Goal: Information Seeking & Learning: Learn about a topic

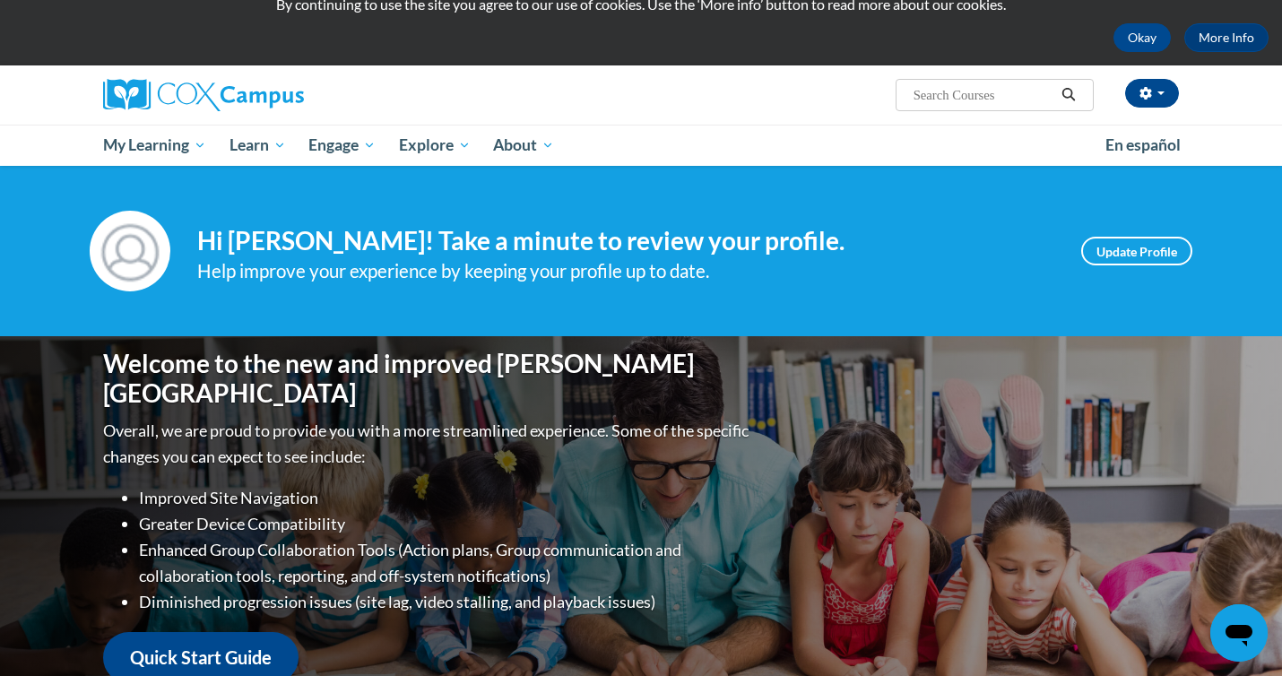
scroll to position [107, 0]
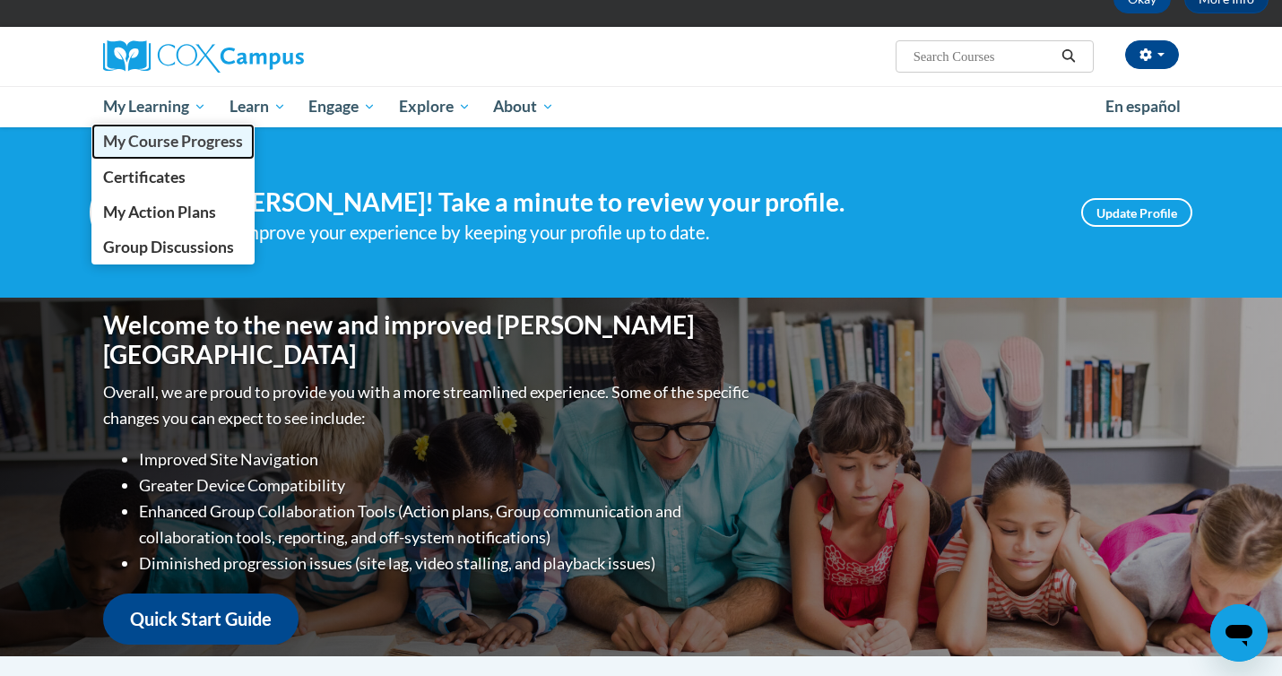
click at [158, 139] on span "My Course Progress" at bounding box center [173, 141] width 140 height 19
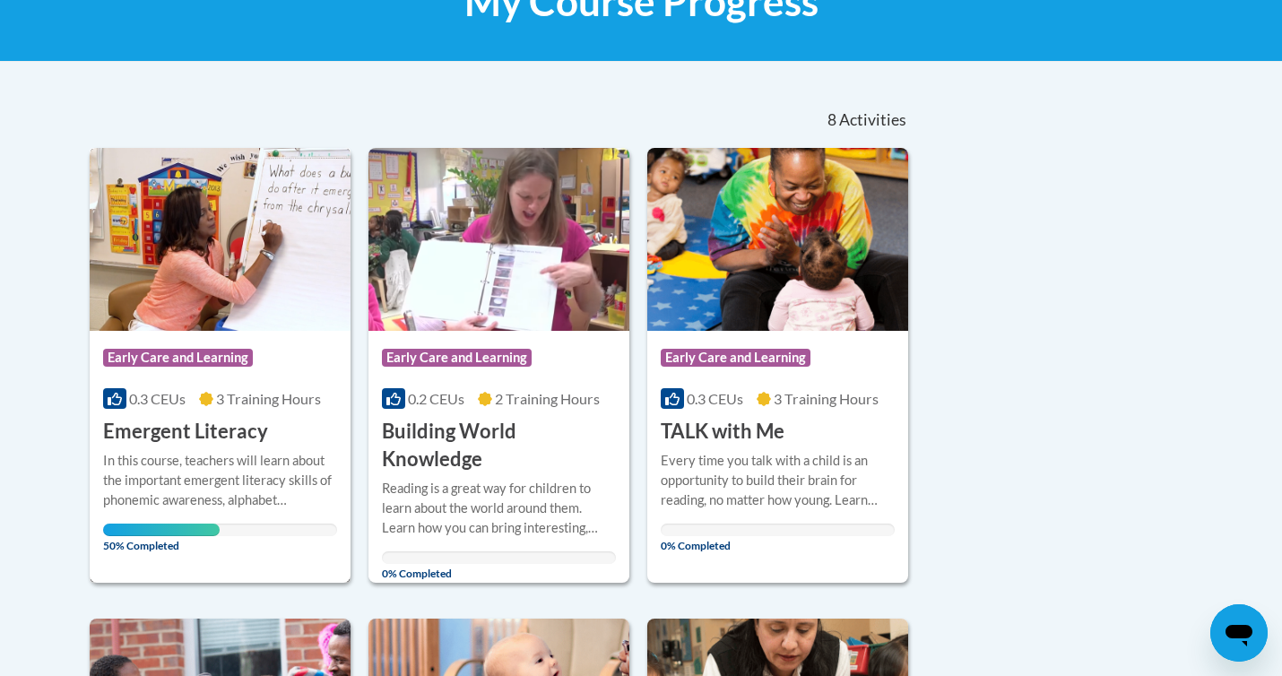
click at [211, 420] on h3 "Emergent Literacy" at bounding box center [185, 432] width 165 height 28
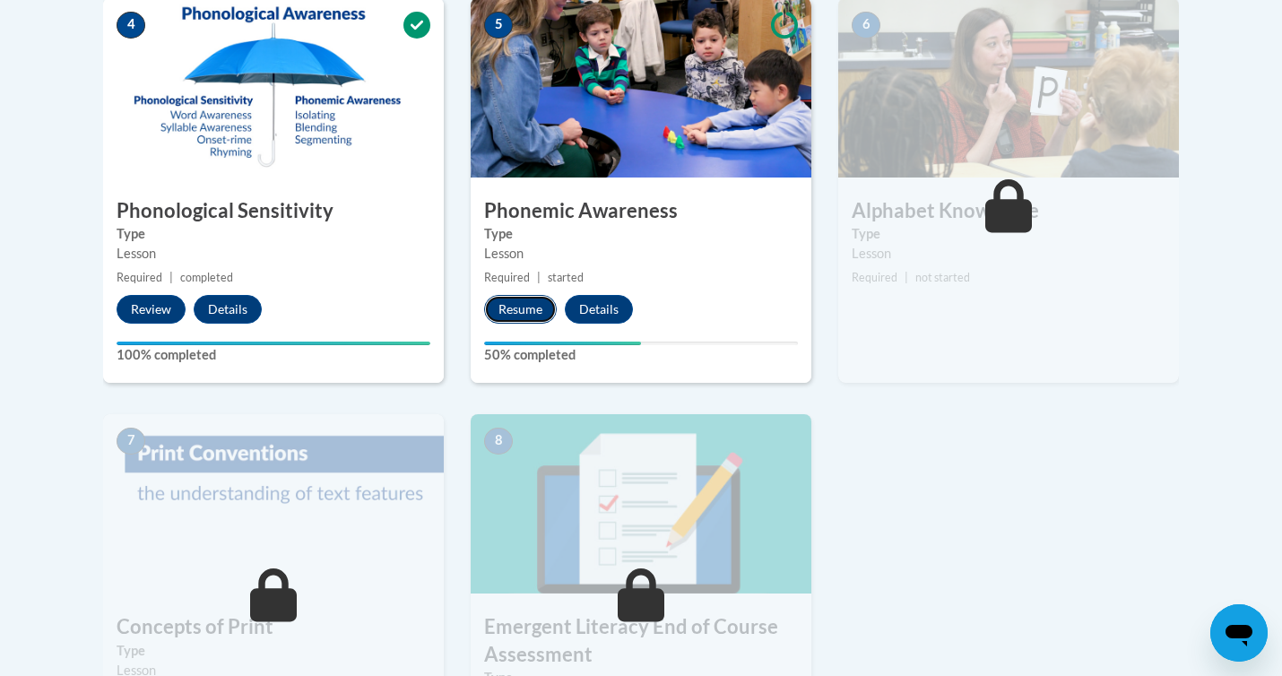
click at [518, 316] on button "Resume" at bounding box center [520, 309] width 73 height 29
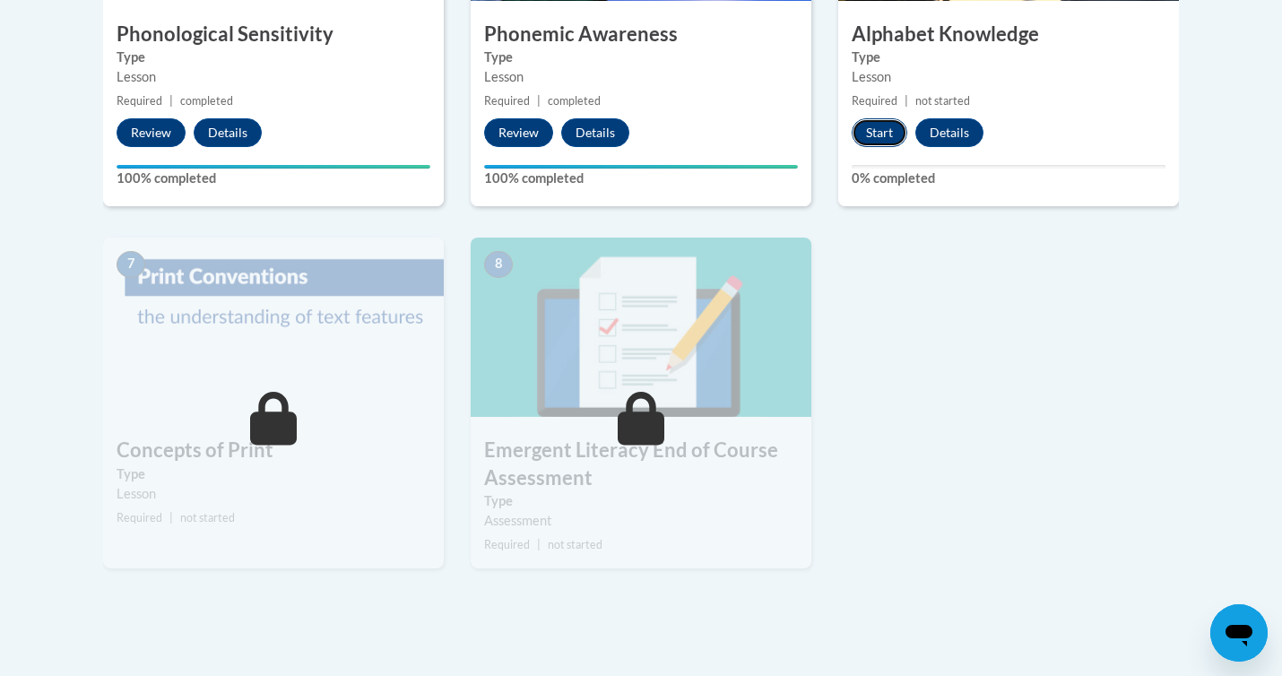
click at [864, 129] on button "Start" at bounding box center [880, 132] width 56 height 29
